Goal: Information Seeking & Learning: Learn about a topic

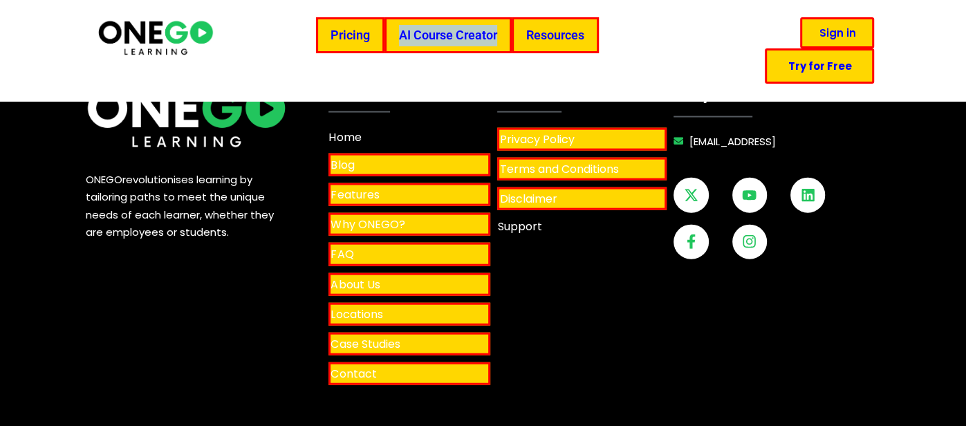
scroll to position [5643, 0]
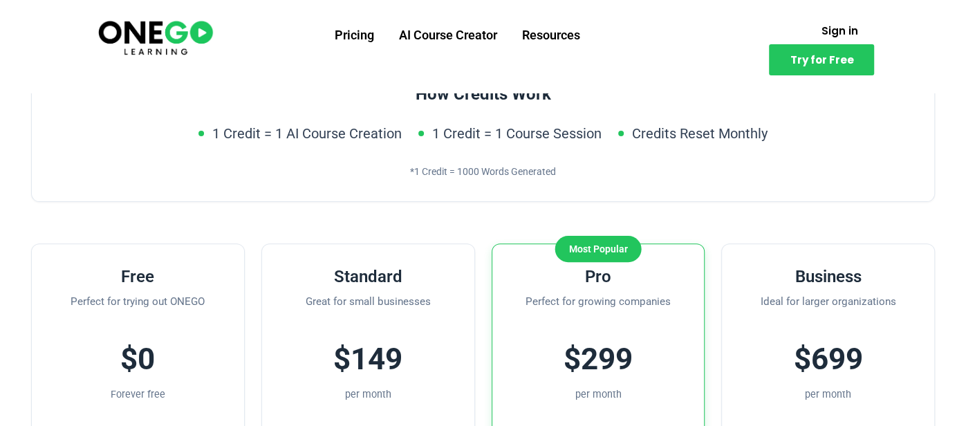
scroll to position [208, 0]
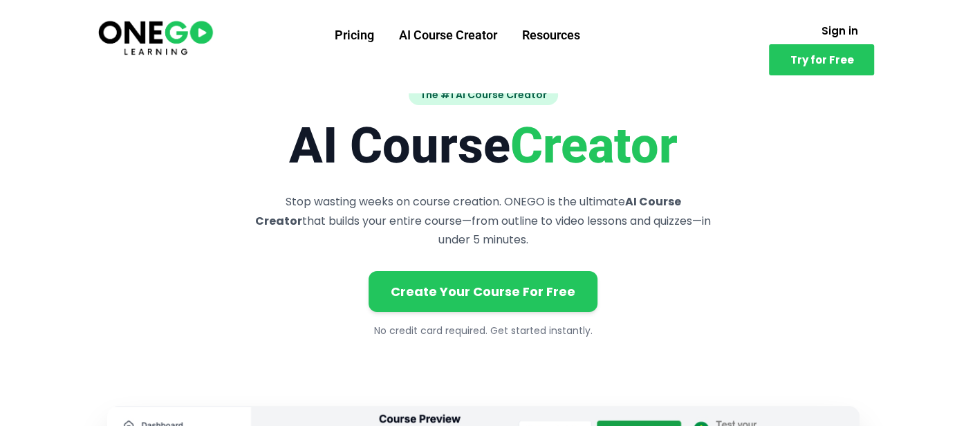
click at [285, 133] on h1 "AI Course Creator" at bounding box center [483, 145] width 753 height 59
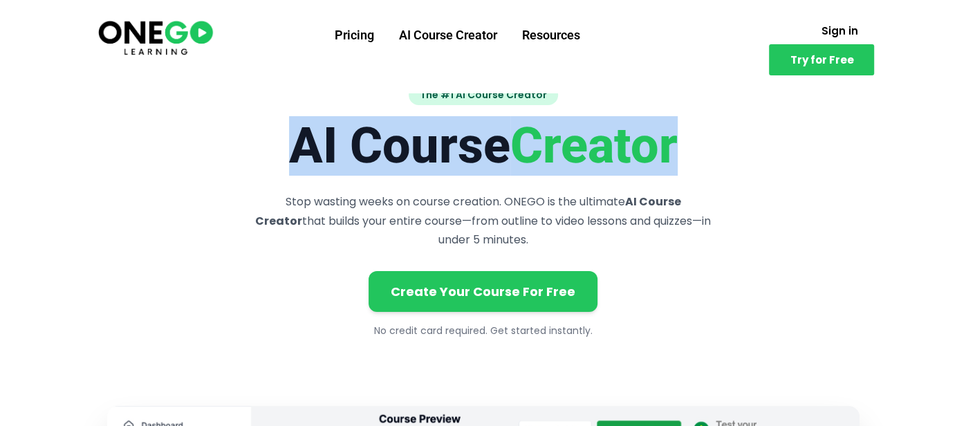
drag, startPoint x: 285, startPoint y: 133, endPoint x: 564, endPoint y: 141, distance: 279.5
click at [564, 141] on h1 "AI Course Creator" at bounding box center [483, 145] width 753 height 59
copy h1 "AI Course Creator"
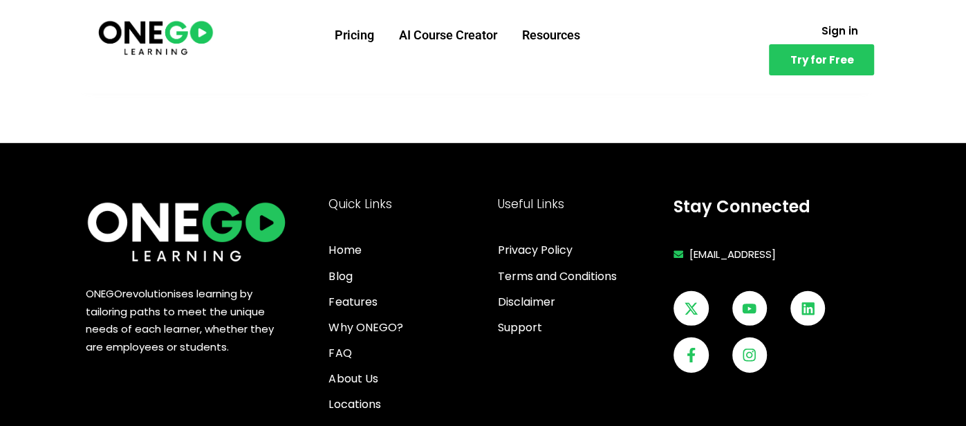
scroll to position [2749, 0]
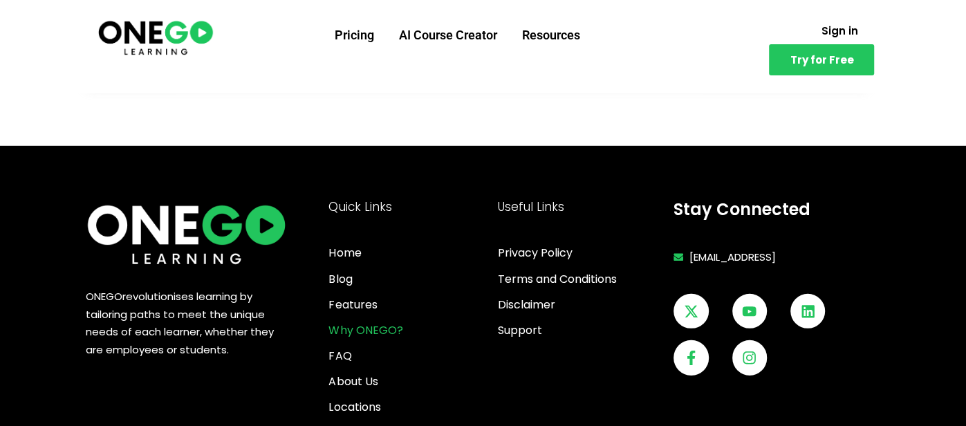
click at [352, 321] on span "Why ONEGO?" at bounding box center [366, 330] width 74 height 19
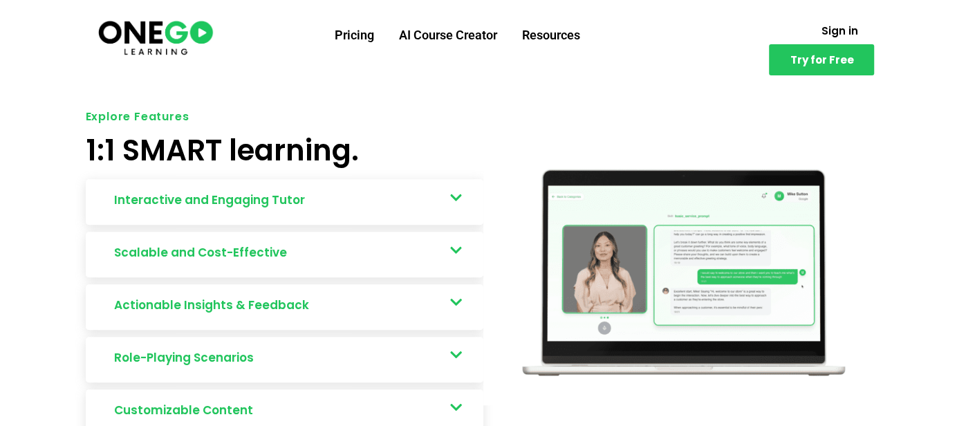
scroll to position [689, 0]
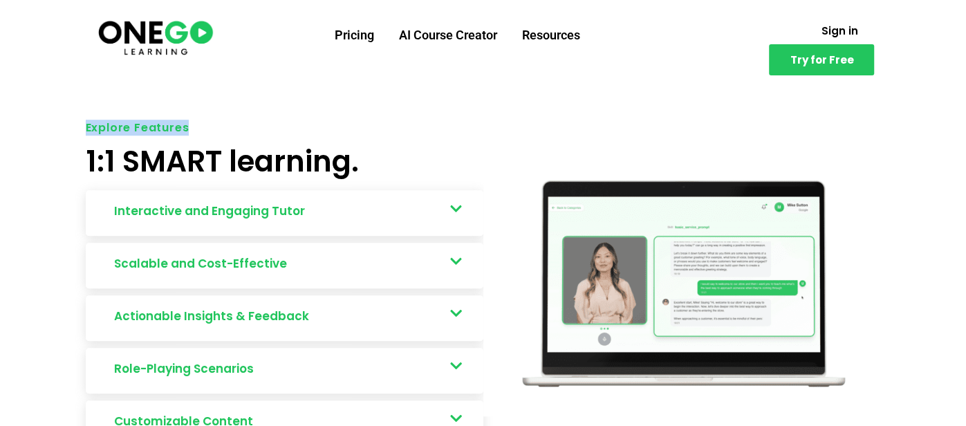
drag, startPoint x: 79, startPoint y: 107, endPoint x: 215, endPoint y: 105, distance: 136.3
click at [215, 116] on div "Explore Features 1:1 SMART learning. Interactive and Engaging Tutor Real-world …" at bounding box center [483, 331] width 809 height 430
copy h5 "Explore Features"
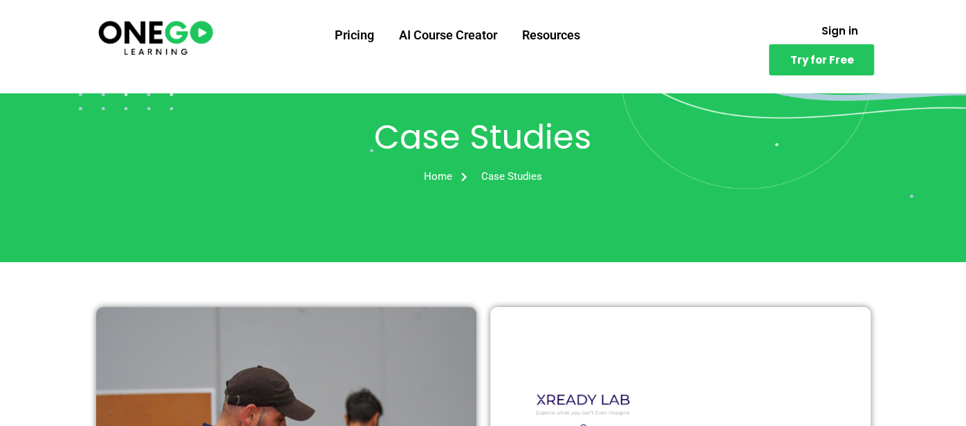
click at [441, 132] on h2 "Case Studies" at bounding box center [483, 137] width 775 height 33
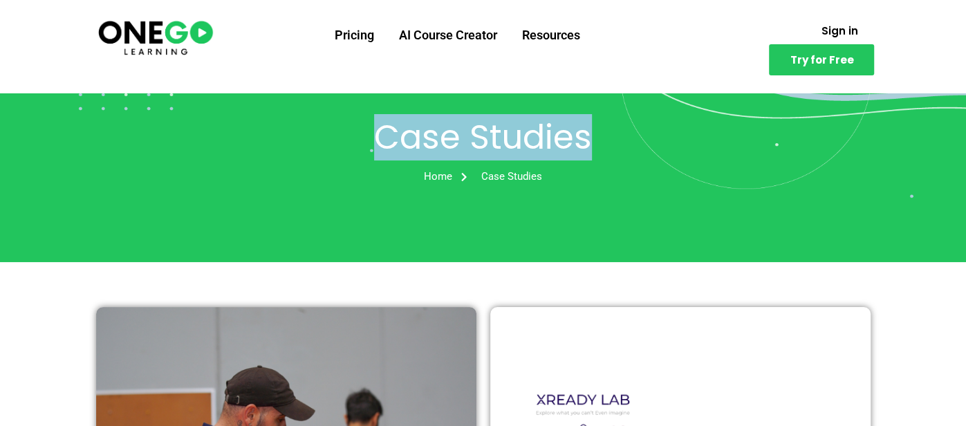
drag, startPoint x: 441, startPoint y: 132, endPoint x: 496, endPoint y: 132, distance: 55.3
click at [496, 132] on h2 "Case Studies" at bounding box center [483, 137] width 775 height 33
copy h2 "Case Studies"
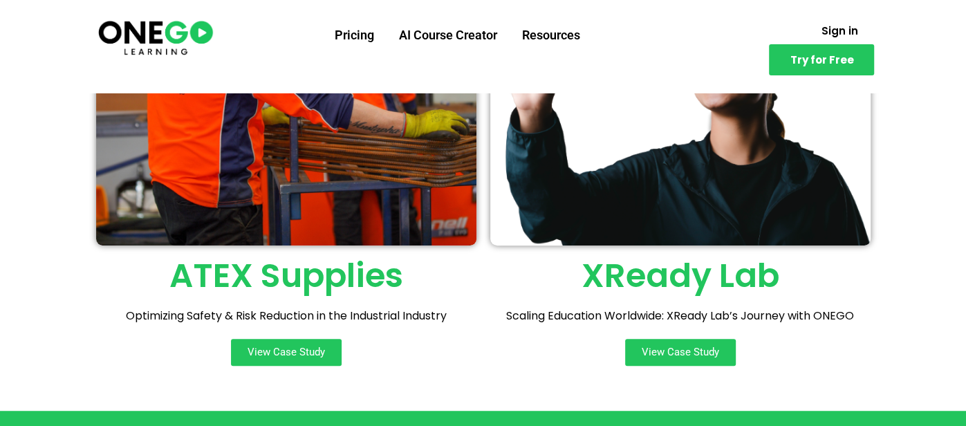
scroll to position [447, 0]
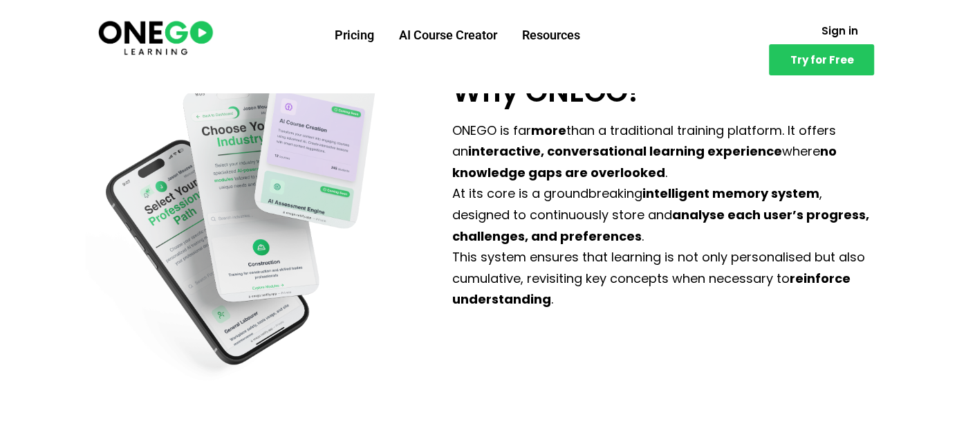
scroll to position [2278, 0]
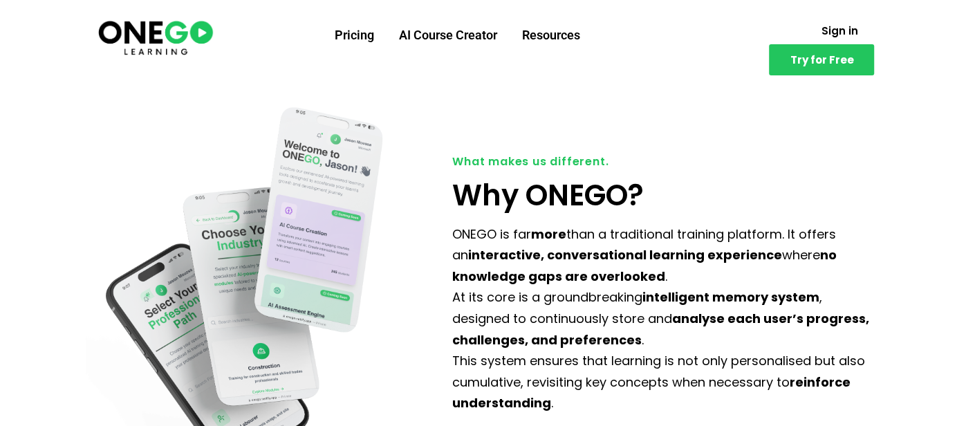
click at [476, 181] on h2 "Why ONEGO?" at bounding box center [666, 195] width 428 height 29
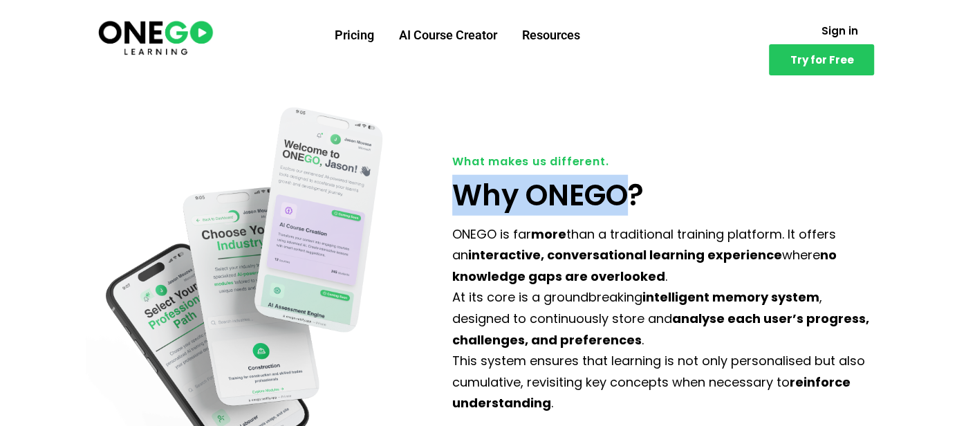
drag, startPoint x: 476, startPoint y: 177, endPoint x: 565, endPoint y: 174, distance: 89.3
click at [565, 181] on h2 "Why ONEGO?" at bounding box center [666, 195] width 428 height 29
copy h2 "Why ONEGO"
